Goal: Find specific page/section: Find specific page/section

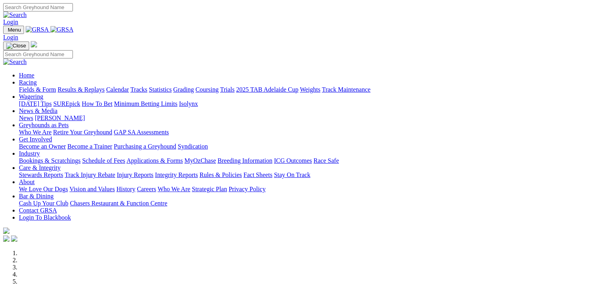
click at [24, 86] on link "Fields & Form" at bounding box center [37, 89] width 37 height 7
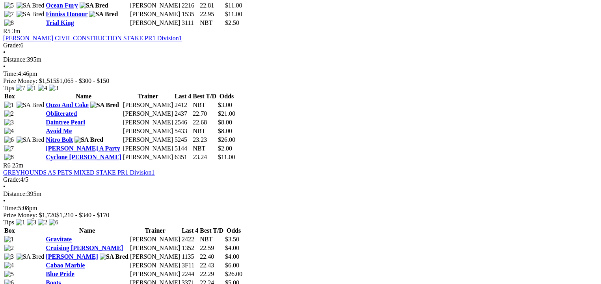
scroll to position [887, 0]
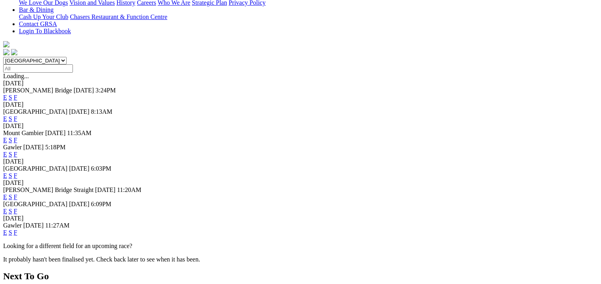
scroll to position [217, 0]
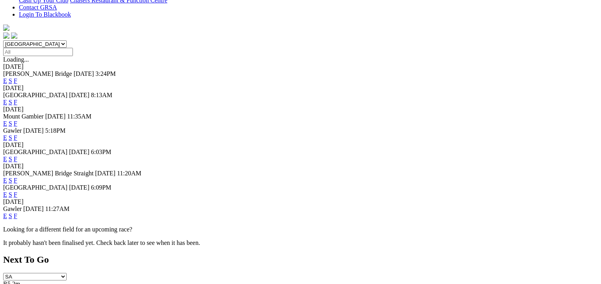
click at [17, 191] on link "F" at bounding box center [16, 194] width 4 height 7
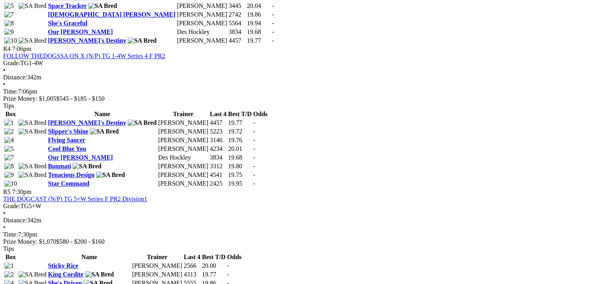
scroll to position [740, 0]
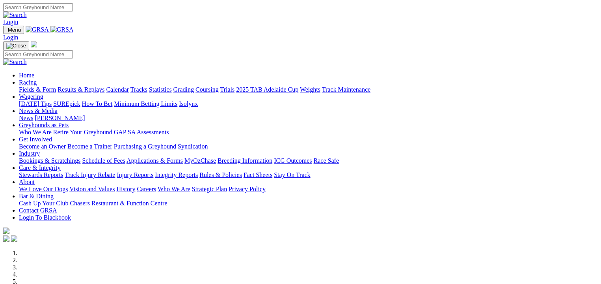
click at [26, 86] on link "Fields & Form" at bounding box center [37, 89] width 37 height 7
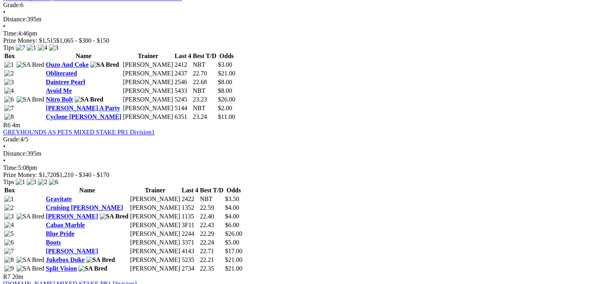
scroll to position [927, 0]
